Goal: Information Seeking & Learning: Learn about a topic

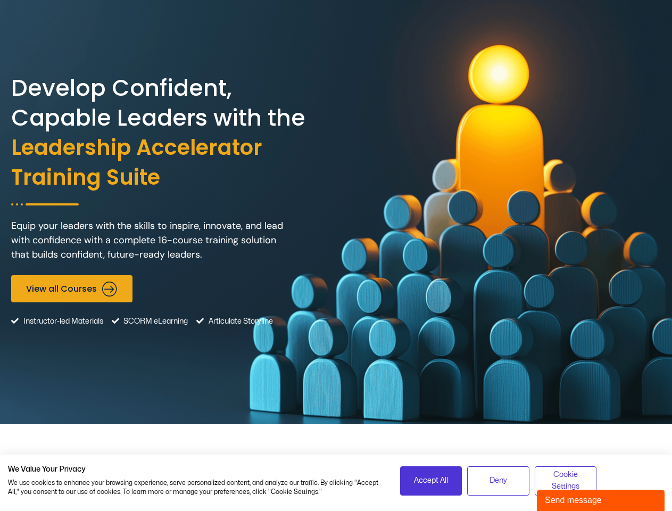
click at [336, 256] on div "Develop Confident, Capable Leaders with the Leadership Accelerator Training Sui…" at bounding box center [336, 212] width 650 height 424
click at [431, 481] on span "Accept All" at bounding box center [431, 481] width 34 height 12
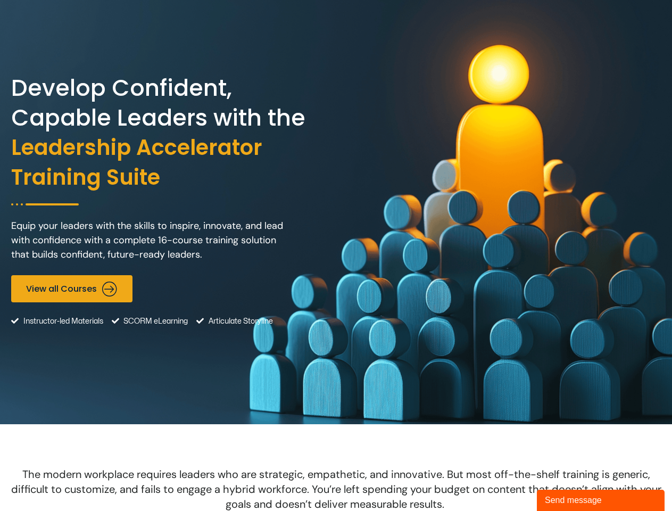
click at [498, 481] on span "The modern workplace requires leaders who are strategic, empathetic, and innova…" at bounding box center [336, 489] width 651 height 44
click at [566, 481] on span "The modern workplace requires leaders who are strategic, empathetic, and innova…" at bounding box center [336, 489] width 651 height 44
click at [601, 500] on div "Send message" at bounding box center [601, 500] width 112 height 13
